Goal: Find specific page/section: Find specific page/section

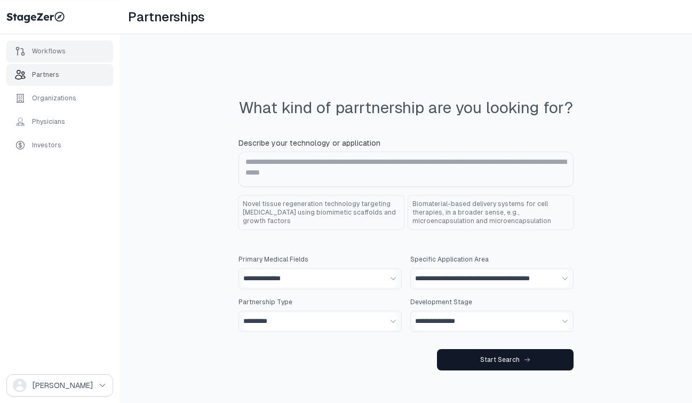
click at [79, 53] on div "Workflows" at bounding box center [59, 51] width 107 height 21
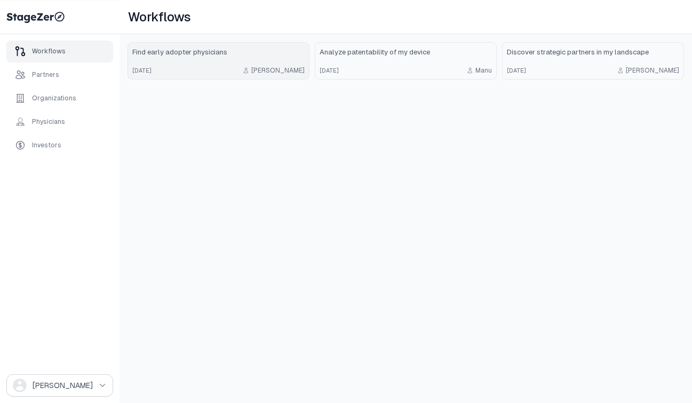
click at [212, 75] on link "Find early adopter physicians [DATE] [PERSON_NAME]" at bounding box center [218, 61] width 181 height 36
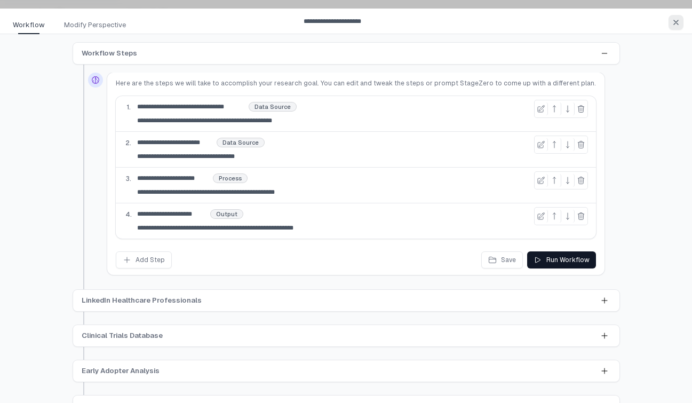
click at [674, 22] on icon "button" at bounding box center [676, 22] width 9 height 9
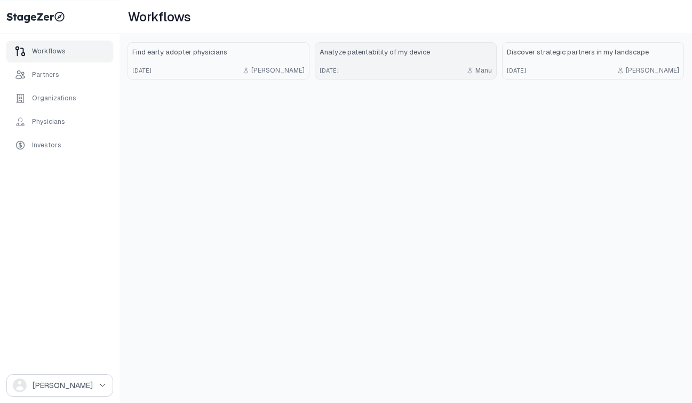
click at [386, 66] on div "[DATE] [PERSON_NAME]" at bounding box center [406, 70] width 172 height 9
click at [192, 63] on link "Find early adopter physicians [DATE] [PERSON_NAME]" at bounding box center [218, 61] width 181 height 36
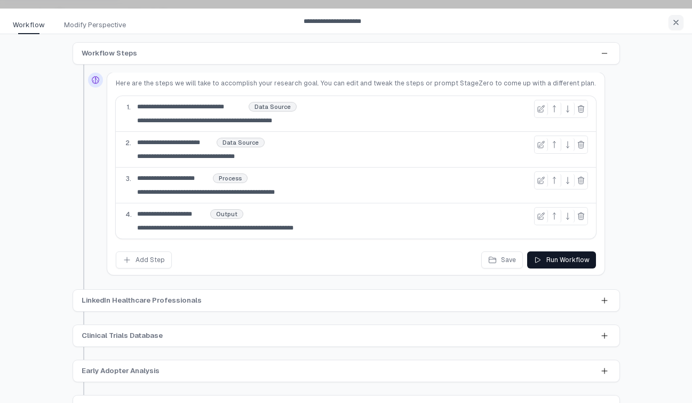
click at [610, 52] on div "Workflow Steps" at bounding box center [346, 53] width 546 height 21
click at [602, 53] on icon at bounding box center [604, 53] width 9 height 9
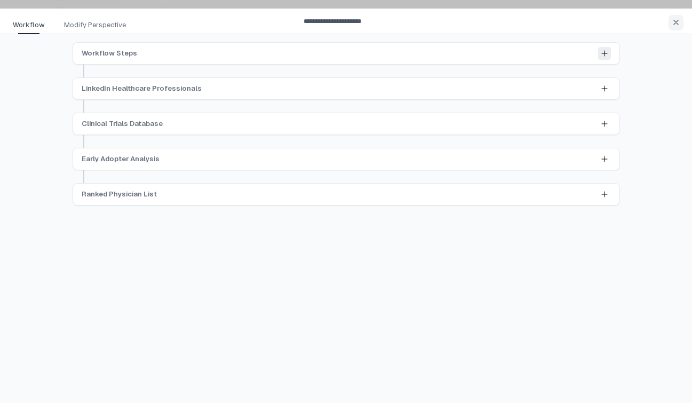
click at [602, 53] on icon at bounding box center [604, 53] width 5 height 5
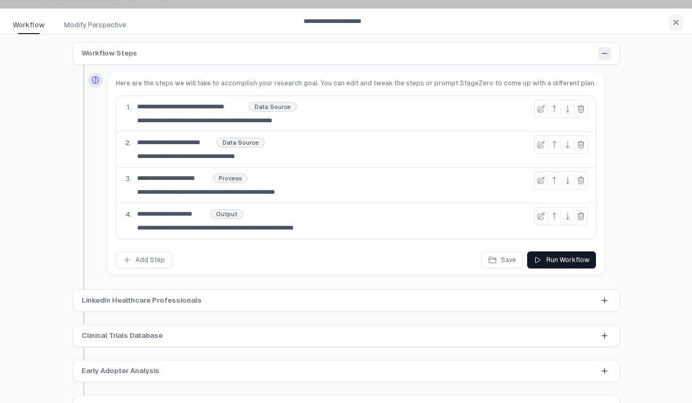
click at [605, 53] on icon at bounding box center [604, 53] width 5 height 0
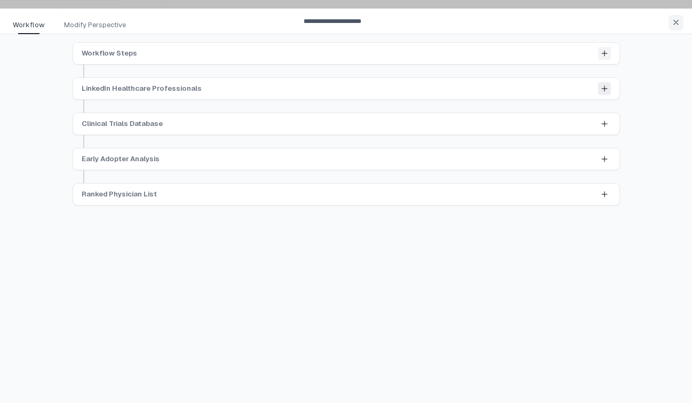
click at [606, 85] on icon at bounding box center [604, 88] width 9 height 9
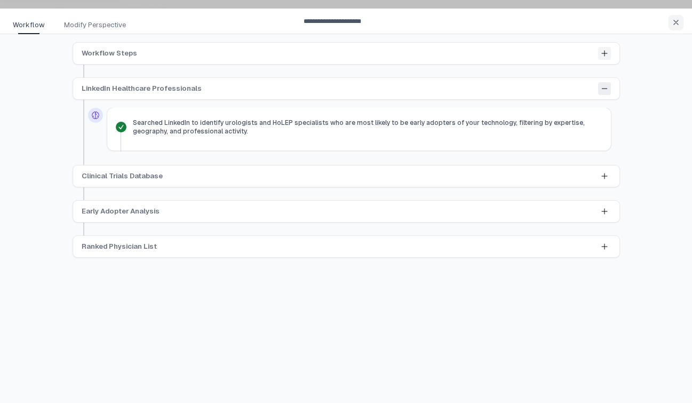
click at [606, 85] on icon at bounding box center [604, 88] width 9 height 9
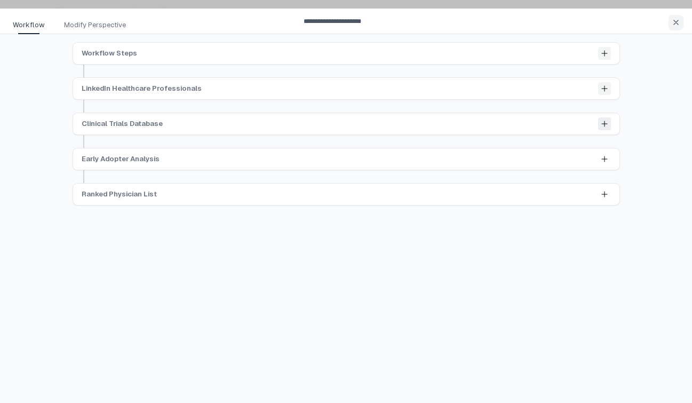
click at [606, 122] on icon at bounding box center [604, 124] width 9 height 9
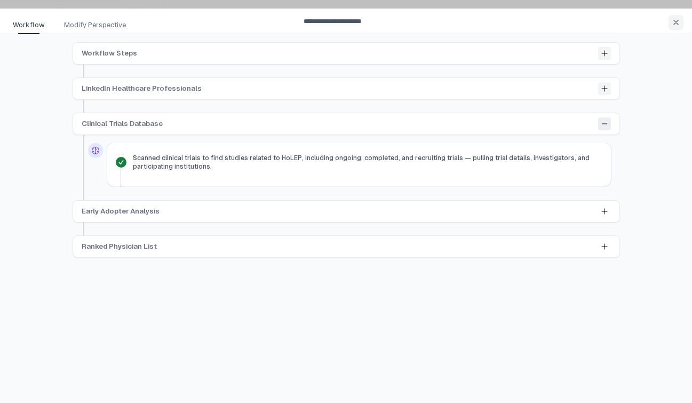
click at [606, 121] on icon at bounding box center [604, 124] width 9 height 9
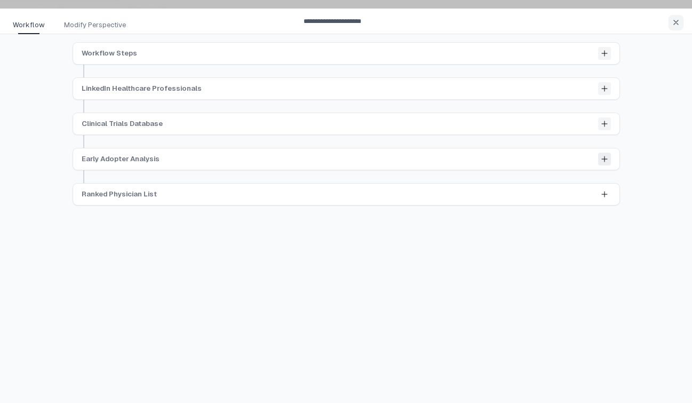
click at [609, 161] on button at bounding box center [604, 159] width 13 height 13
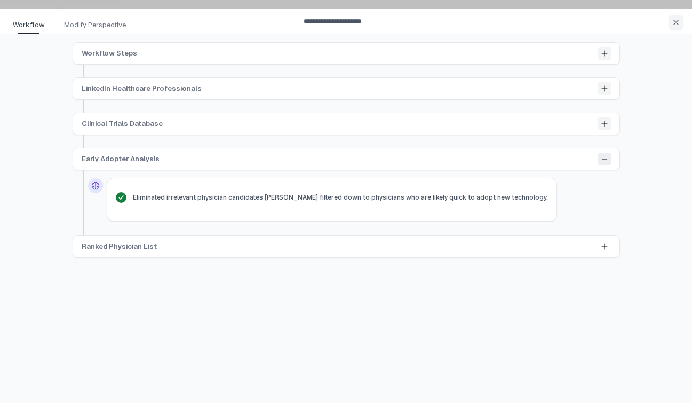
click at [608, 161] on button at bounding box center [604, 159] width 13 height 13
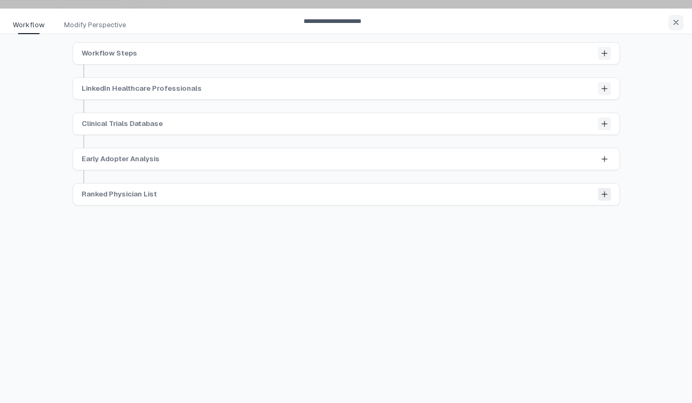
click at [604, 192] on icon at bounding box center [604, 194] width 9 height 9
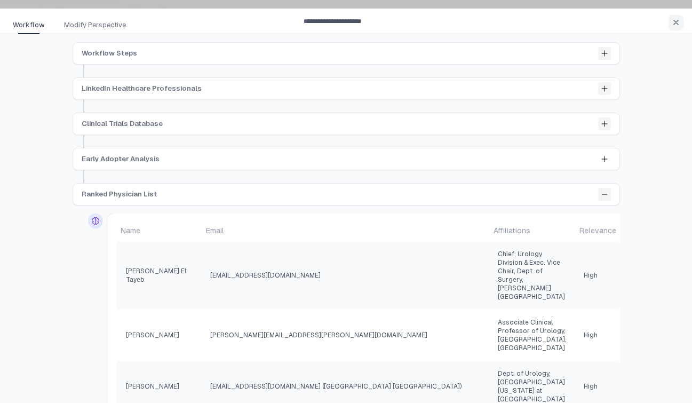
click at [603, 202] on div "Ranked Physician List" at bounding box center [346, 194] width 546 height 21
click at [603, 200] on button at bounding box center [604, 194] width 13 height 13
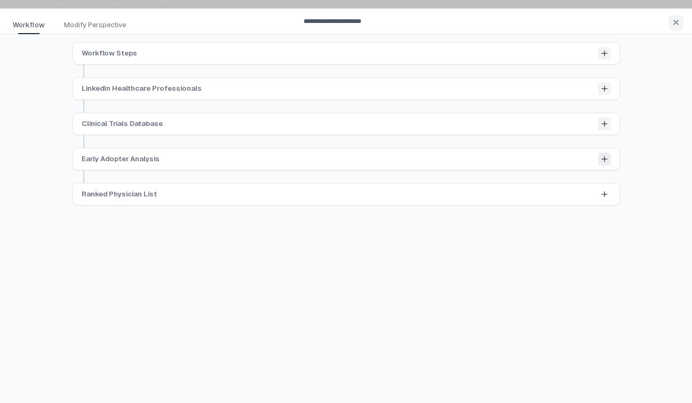
click at [609, 160] on button at bounding box center [604, 159] width 13 height 13
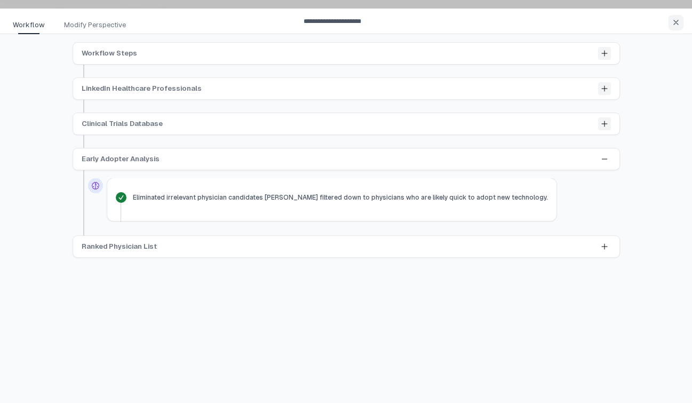
click at [610, 125] on div "Clinical Trials Database" at bounding box center [346, 123] width 546 height 21
click at [606, 151] on div "Early Adopter Analysis" at bounding box center [346, 158] width 546 height 21
click at [606, 155] on icon at bounding box center [604, 159] width 9 height 9
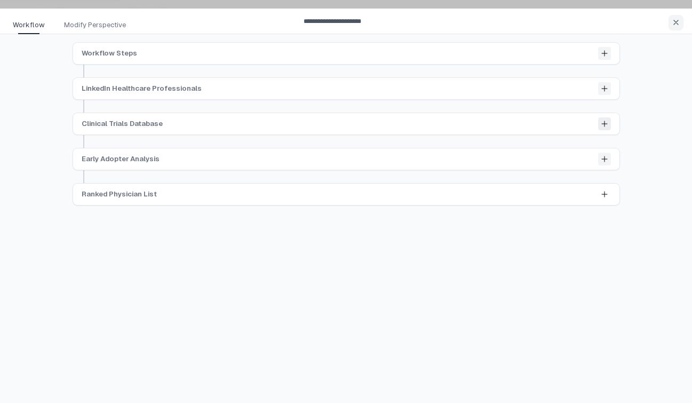
click at [606, 126] on icon at bounding box center [604, 124] width 9 height 9
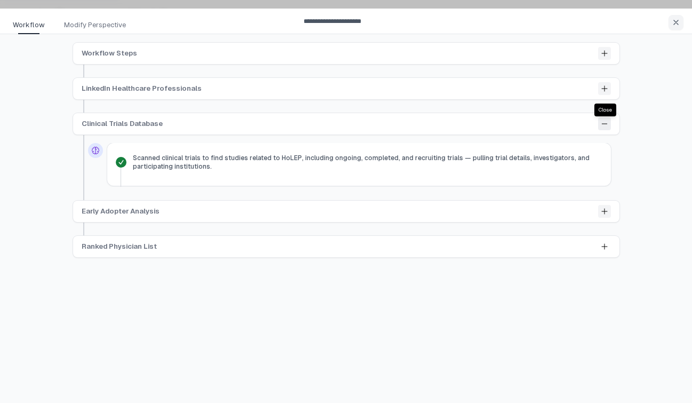
click at [603, 122] on icon at bounding box center [604, 124] width 9 height 9
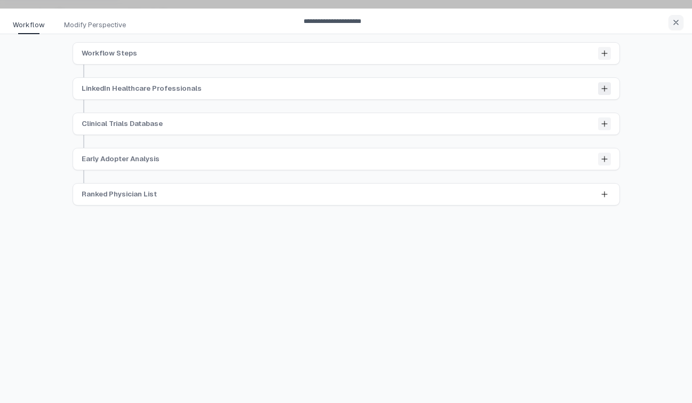
click at [604, 90] on icon at bounding box center [604, 88] width 5 height 5
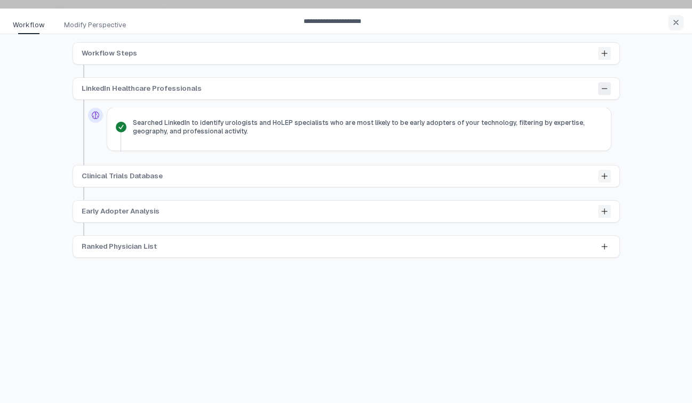
click at [604, 90] on icon at bounding box center [604, 88] width 9 height 9
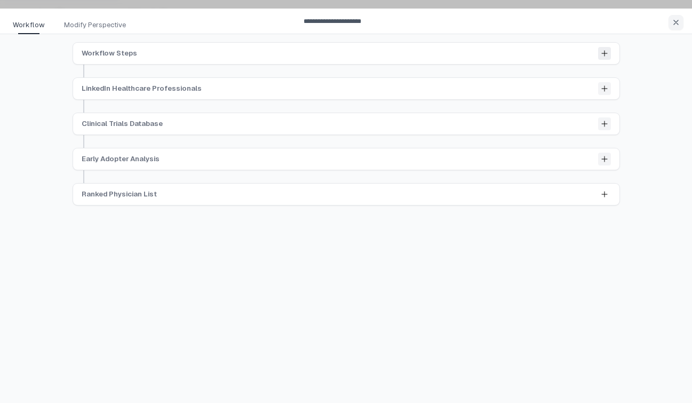
click at [608, 58] on button at bounding box center [604, 53] width 13 height 13
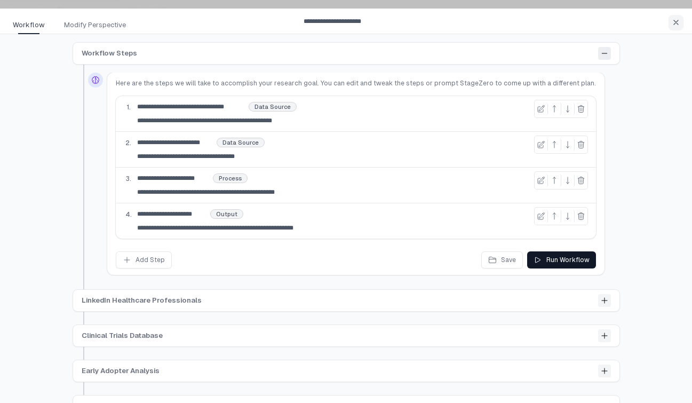
click at [608, 58] on button at bounding box center [604, 53] width 13 height 13
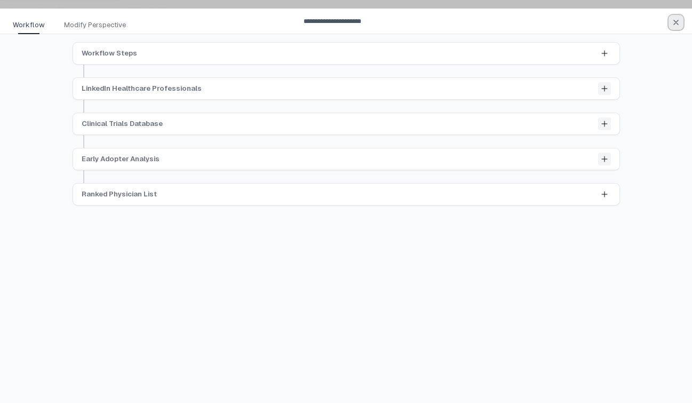
click at [674, 22] on icon "button" at bounding box center [676, 22] width 9 height 9
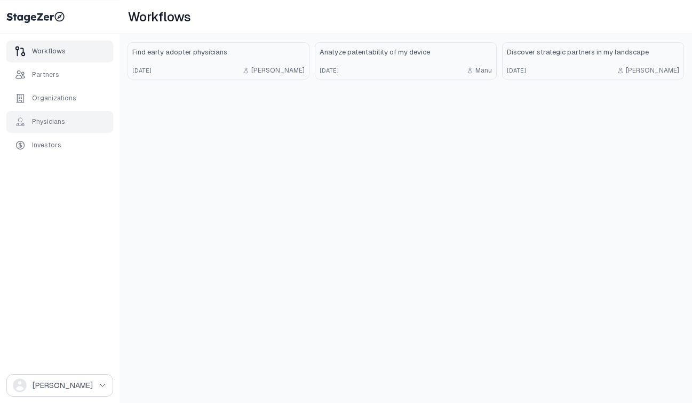
click at [71, 128] on div "Physicians" at bounding box center [59, 121] width 107 height 21
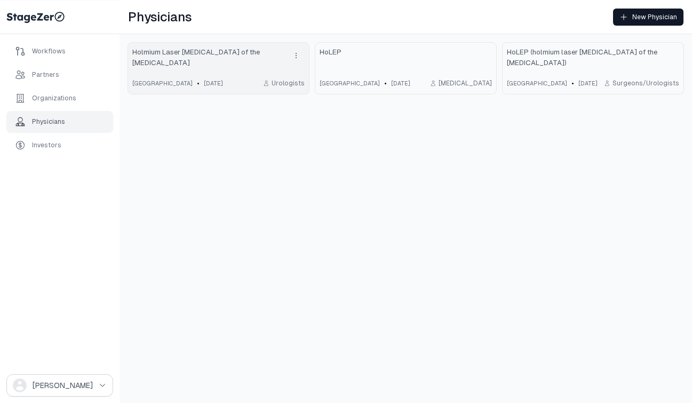
click at [262, 61] on span "Holmium Laser [MEDICAL_DATA] of the [MEDICAL_DATA]" at bounding box center [207, 57] width 151 height 21
